Goal: Task Accomplishment & Management: Complete application form

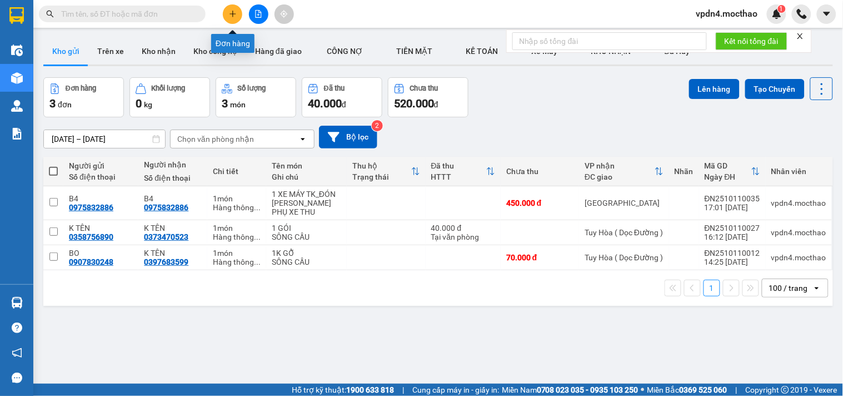
click at [233, 13] on icon "plus" at bounding box center [233, 14] width 8 height 8
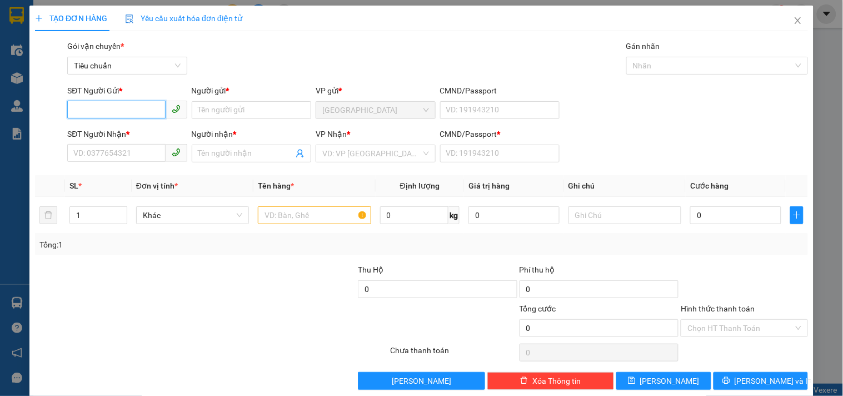
click at [105, 102] on input "SĐT Người Gửi *" at bounding box center [116, 110] width 98 height 18
click at [108, 152] on input "SĐT Người Nhận *" at bounding box center [116, 153] width 98 height 18
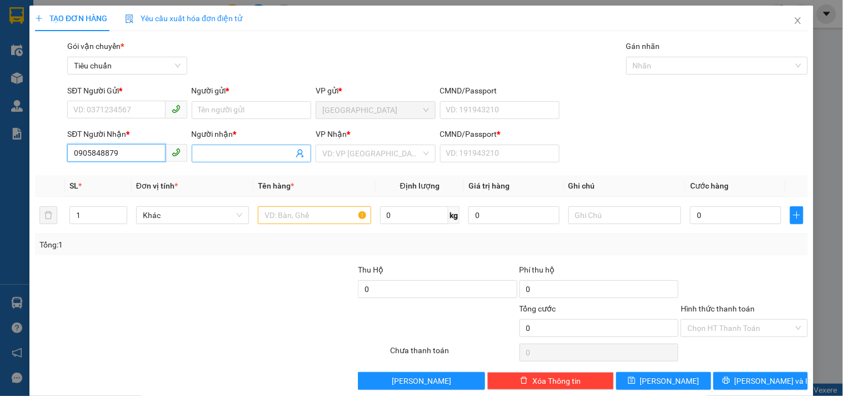
type input "0905848879"
click at [221, 150] on input "Người nhận *" at bounding box center [245, 153] width 95 height 12
click at [111, 103] on input "SĐT Người Gửi *" at bounding box center [116, 110] width 98 height 18
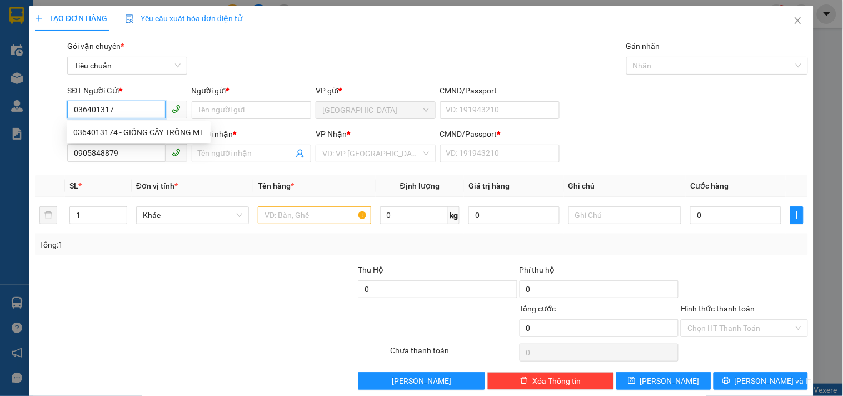
type input "0364013174"
click at [129, 129] on div "0364013174 - GIỐNG CÂY TRỒNG MT" at bounding box center [138, 132] width 131 height 12
type input "GIỐNG CÂY TRỒNG MT"
type input "80.000"
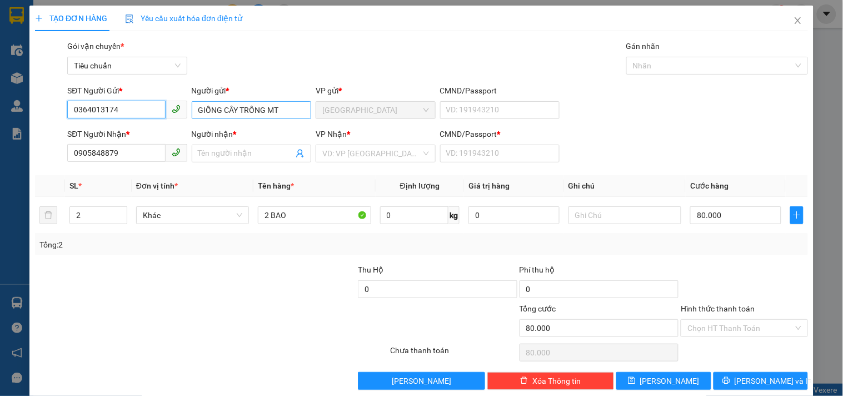
type input "0364013174"
click at [297, 110] on input "GIỐNG CÂY TRỒNG MT" at bounding box center [252, 110] width 120 height 18
click at [210, 153] on input "Người nhận *" at bounding box center [245, 153] width 95 height 12
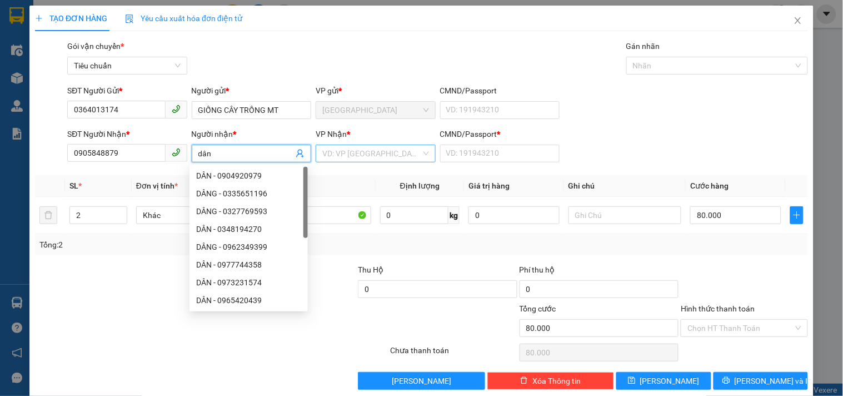
type input "dân"
click at [339, 155] on input "search" at bounding box center [371, 153] width 98 height 17
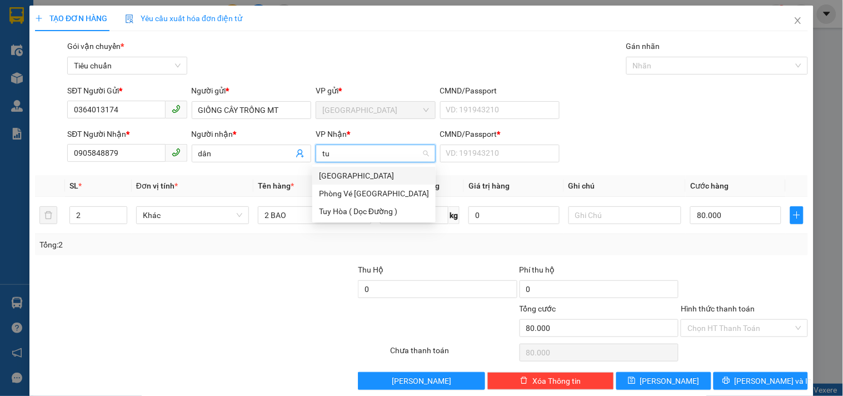
type input "tuy"
click at [343, 173] on div "[GEOGRAPHIC_DATA]" at bounding box center [374, 176] width 110 height 12
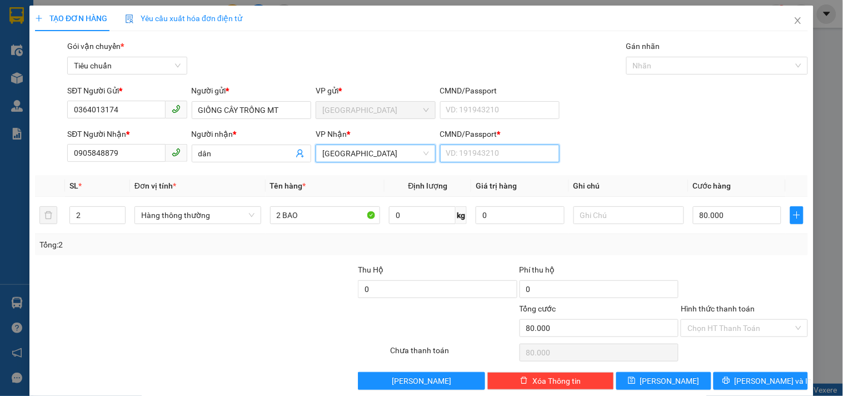
click at [402, 148] on input "CMND/Passport *" at bounding box center [500, 154] width 120 height 18
type input "0"
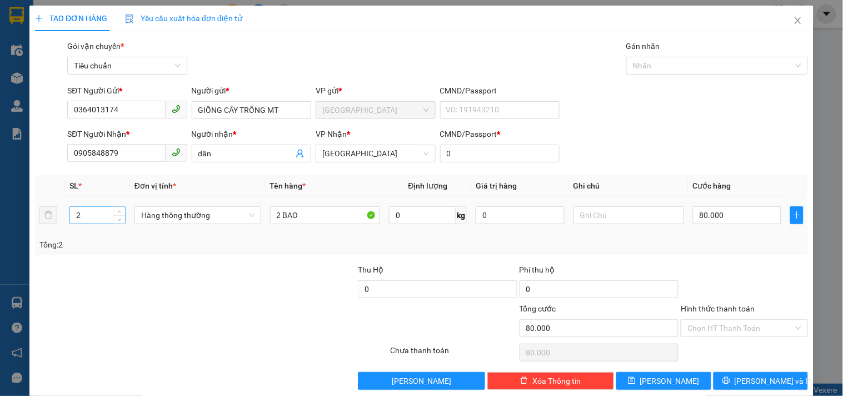
click at [107, 213] on input "2" at bounding box center [97, 215] width 55 height 17
type input "3"
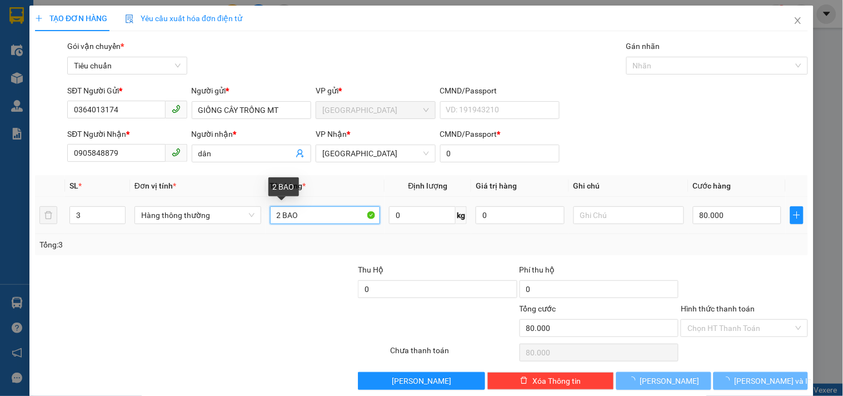
click at [309, 213] on input "2 BAO" at bounding box center [325, 215] width 111 height 18
type input "0"
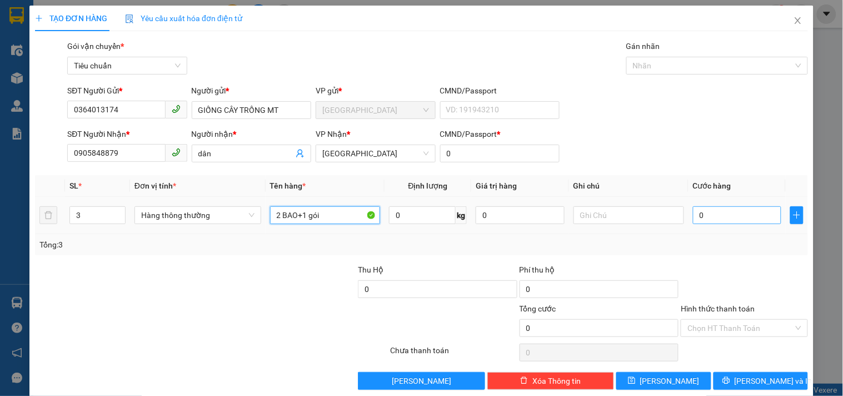
type input "2 BAO+1 gói"
click at [402, 215] on input "0" at bounding box center [737, 215] width 89 height 18
type input "1"
type input "10"
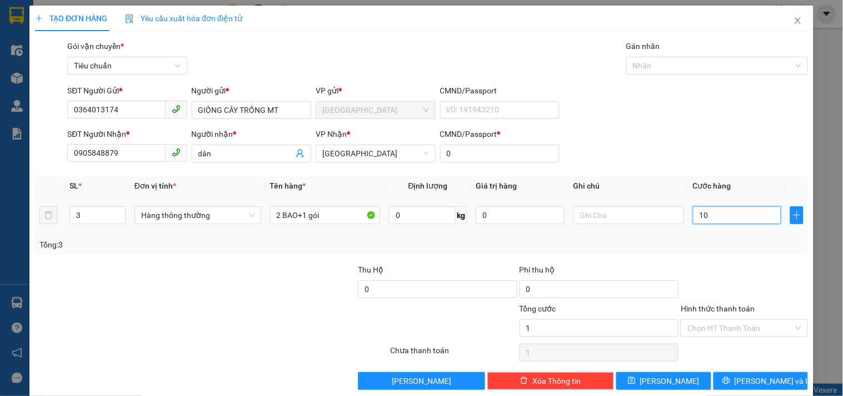
type input "10"
type input "100"
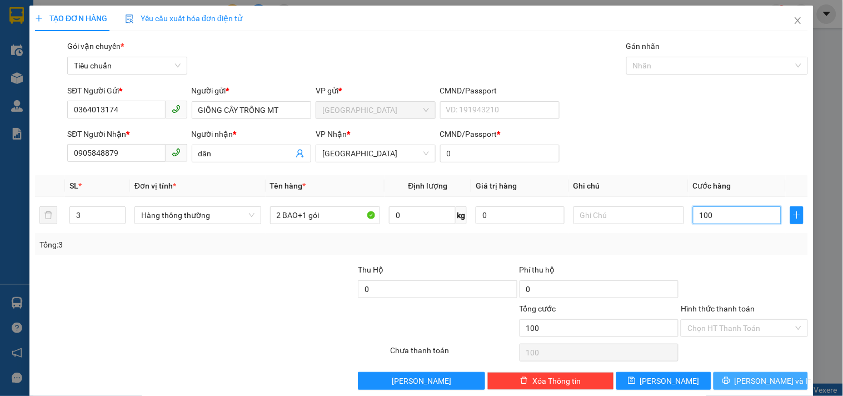
type input "100"
type input "100.000"
click at [402, 254] on span "[PERSON_NAME] và In" at bounding box center [774, 381] width 78 height 12
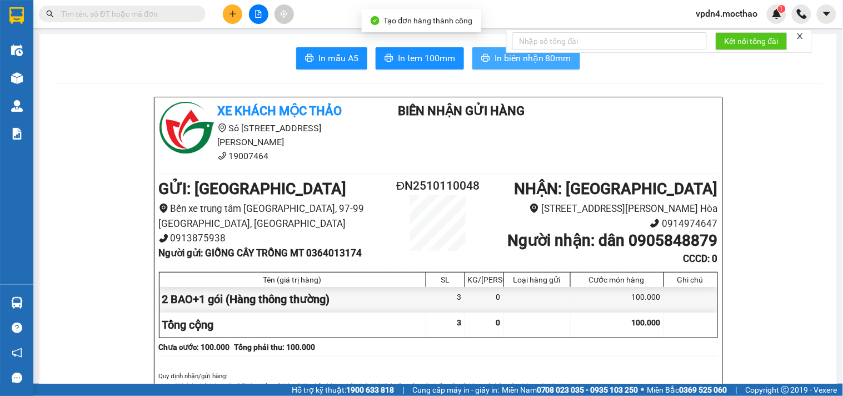
click at [402, 61] on span "In biên nhận 80mm" at bounding box center [533, 58] width 77 height 14
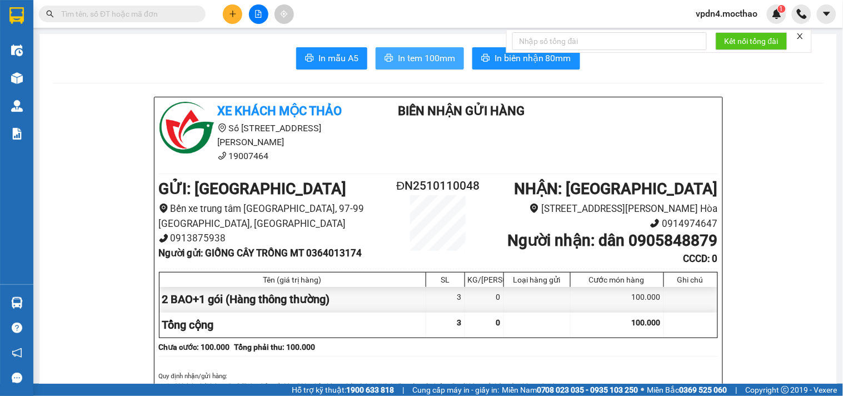
click at [402, 65] on button "In tem 100mm" at bounding box center [420, 58] width 88 height 22
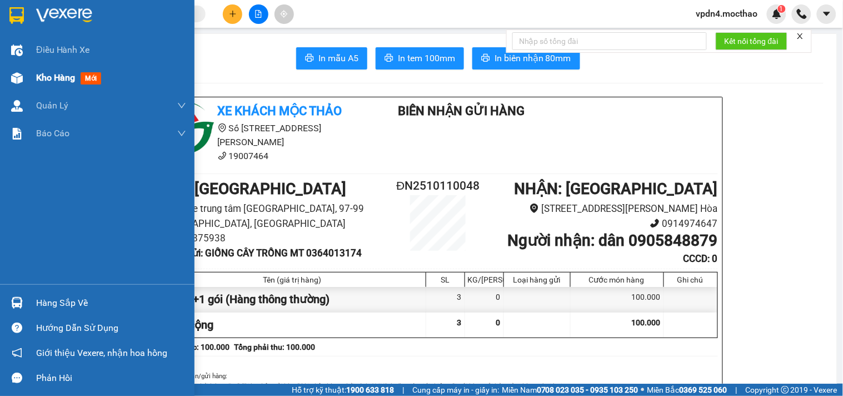
click at [51, 78] on span "Kho hàng" at bounding box center [55, 77] width 39 height 11
